Goal: Find contact information: Find contact information

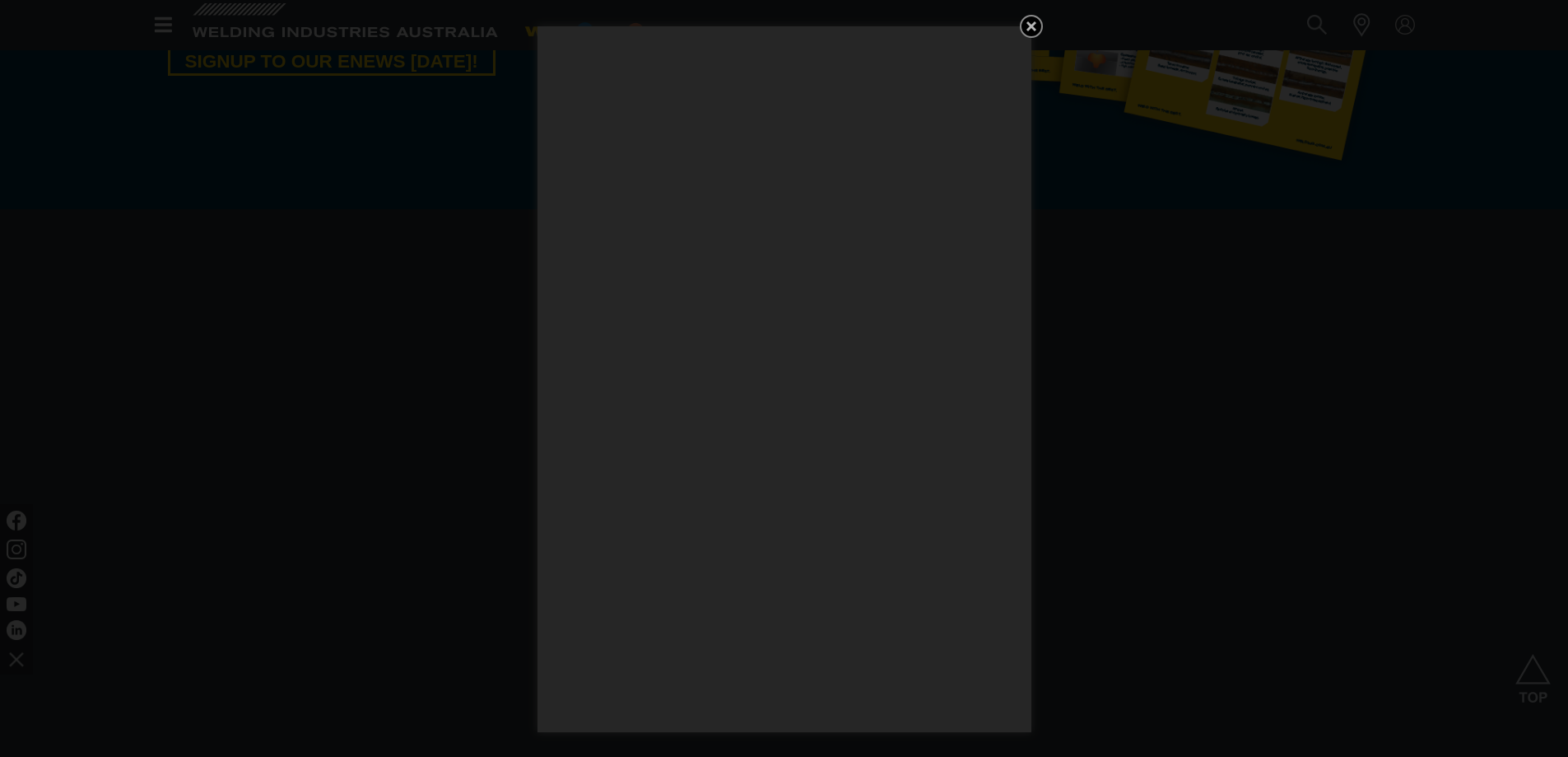
scroll to position [1893, 0]
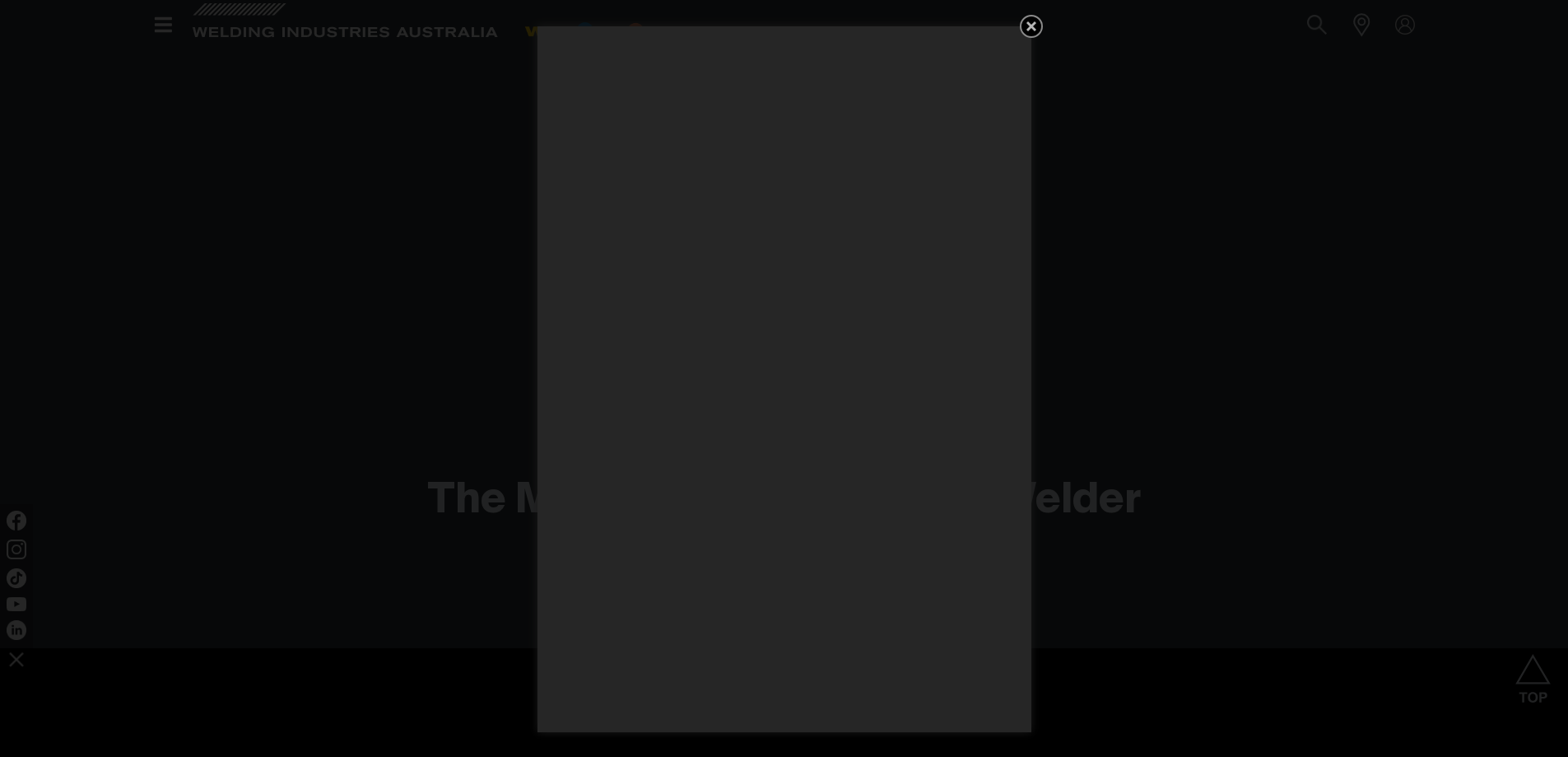
click at [1036, 27] on icon "Get 5 WIA Welding Guides Free!" at bounding box center [1031, 26] width 19 height 19
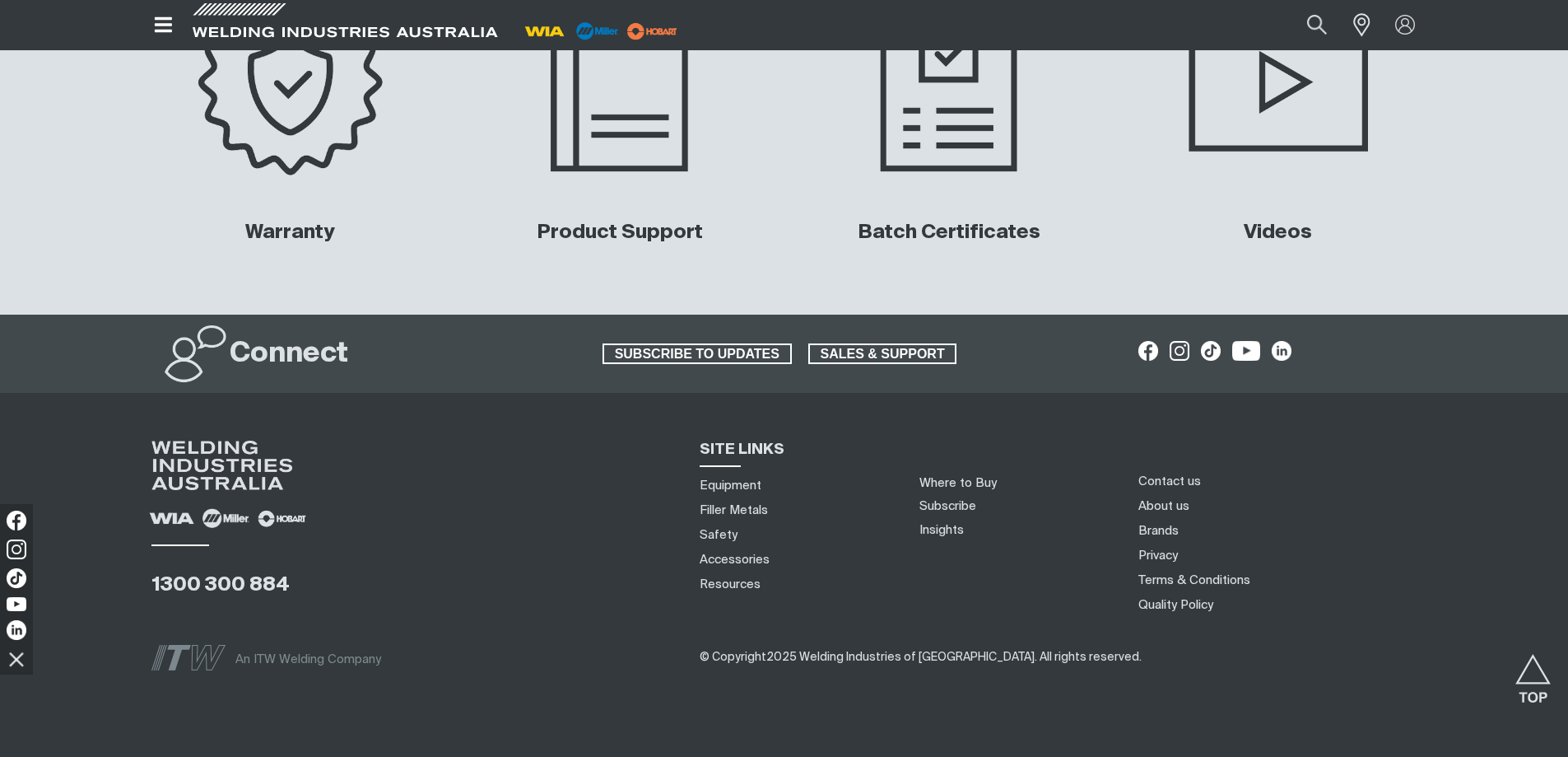
scroll to position [6723, 0]
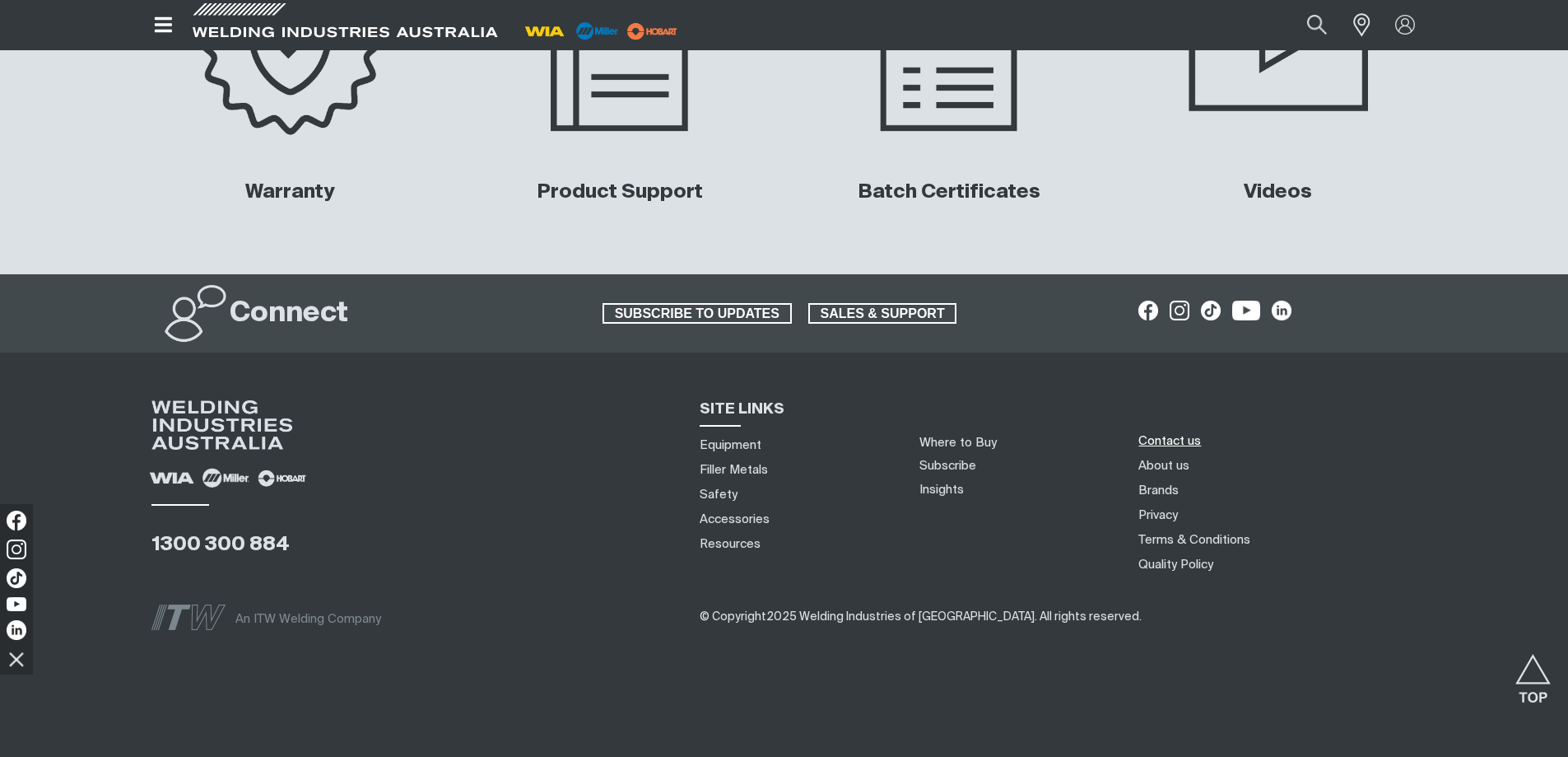
click at [1170, 439] on link "Contact us" at bounding box center [1169, 441] width 62 height 18
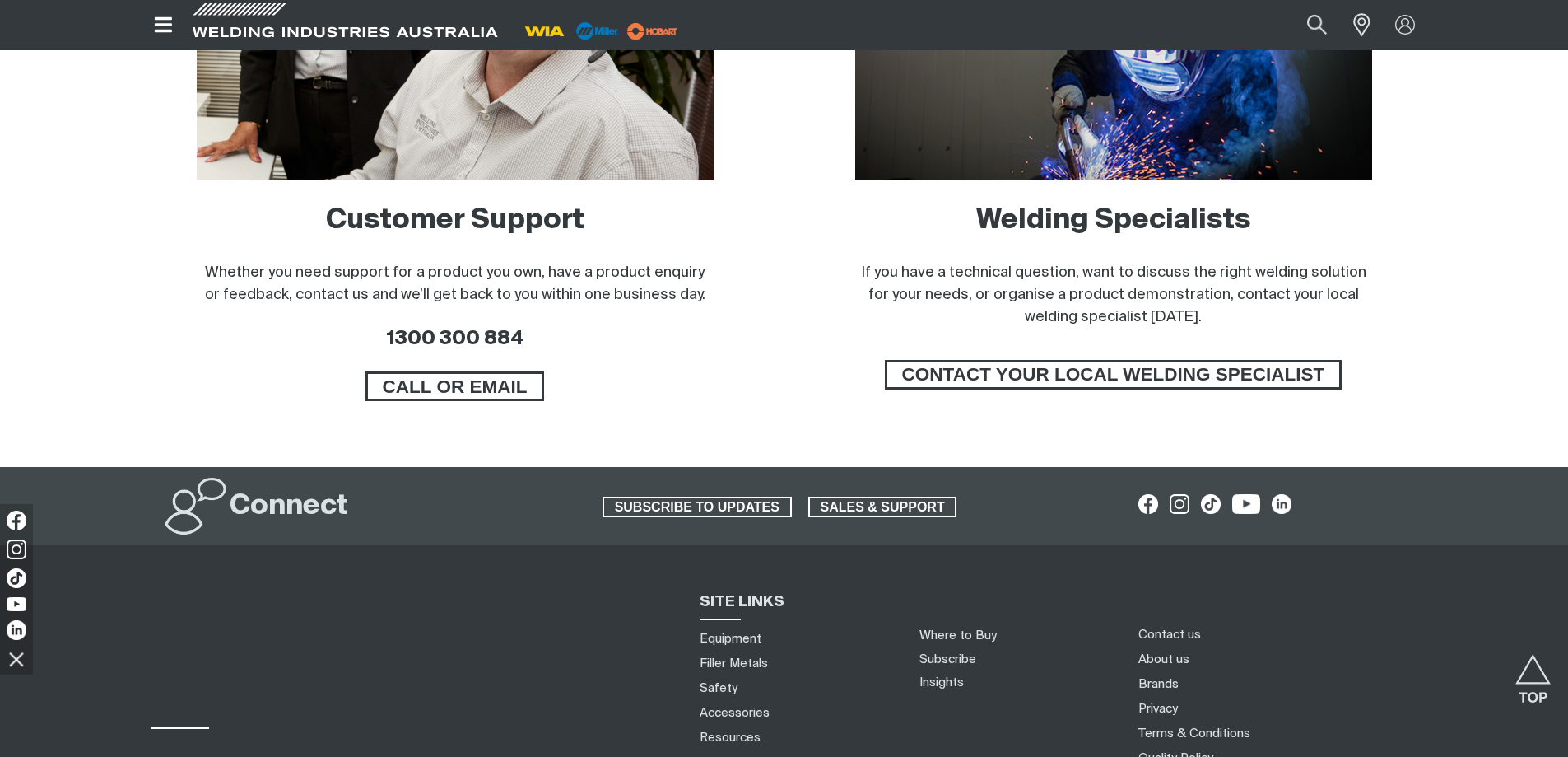
scroll to position [1388, 0]
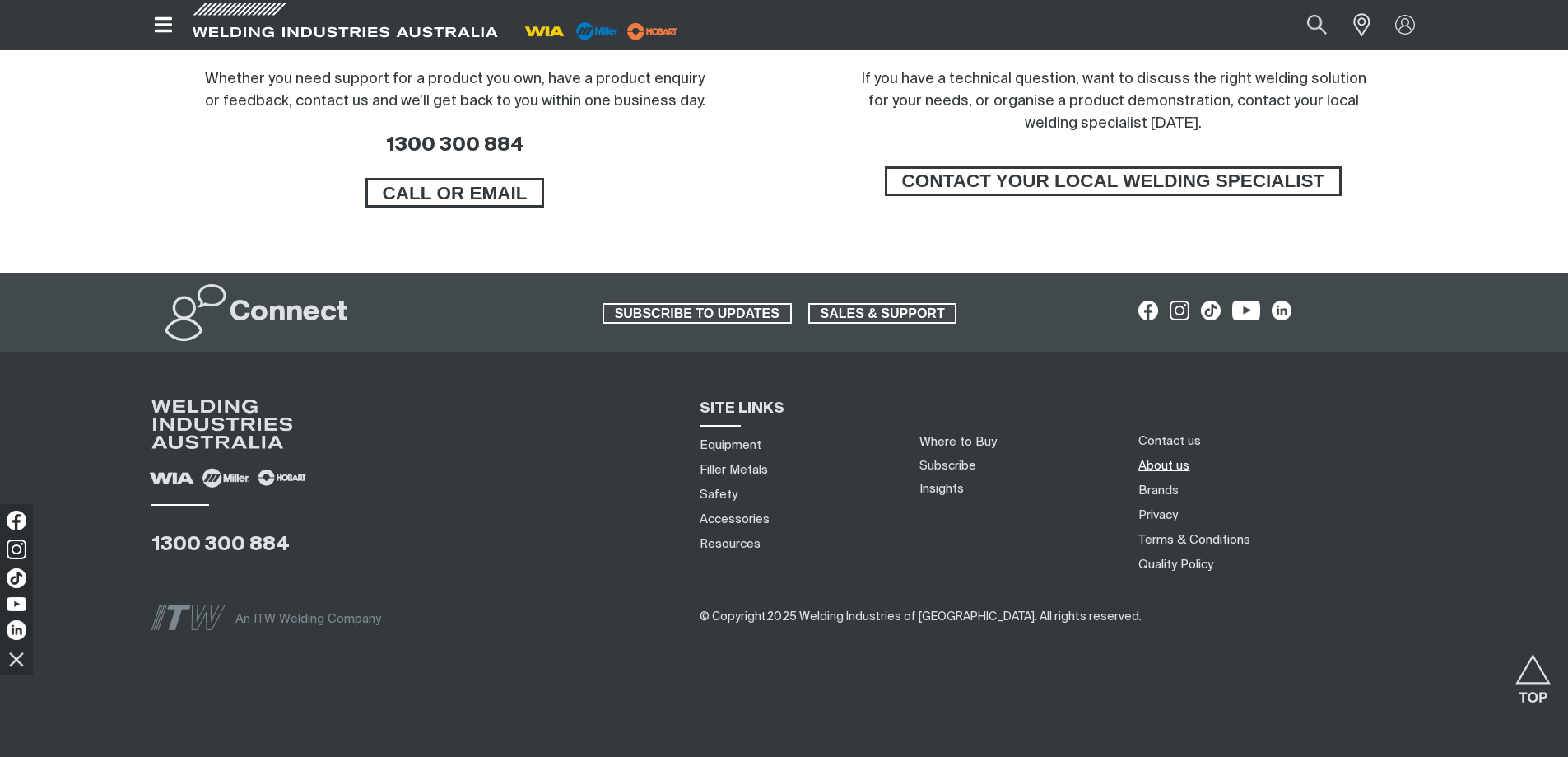
click at [1153, 465] on link "About us" at bounding box center [1163, 466] width 51 height 18
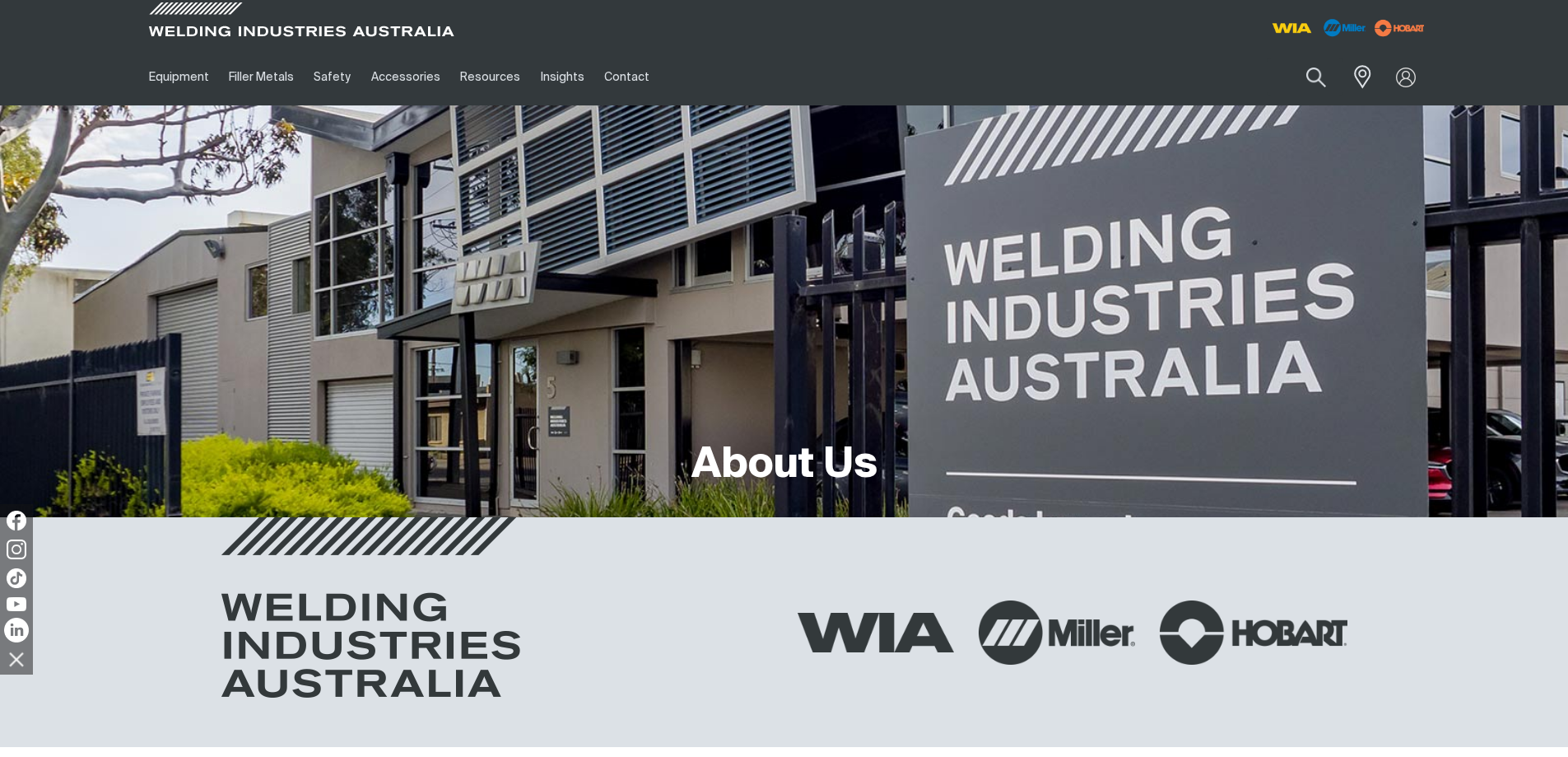
click at [17, 630] on img at bounding box center [16, 630] width 24 height 24
